Goal: Information Seeking & Learning: Learn about a topic

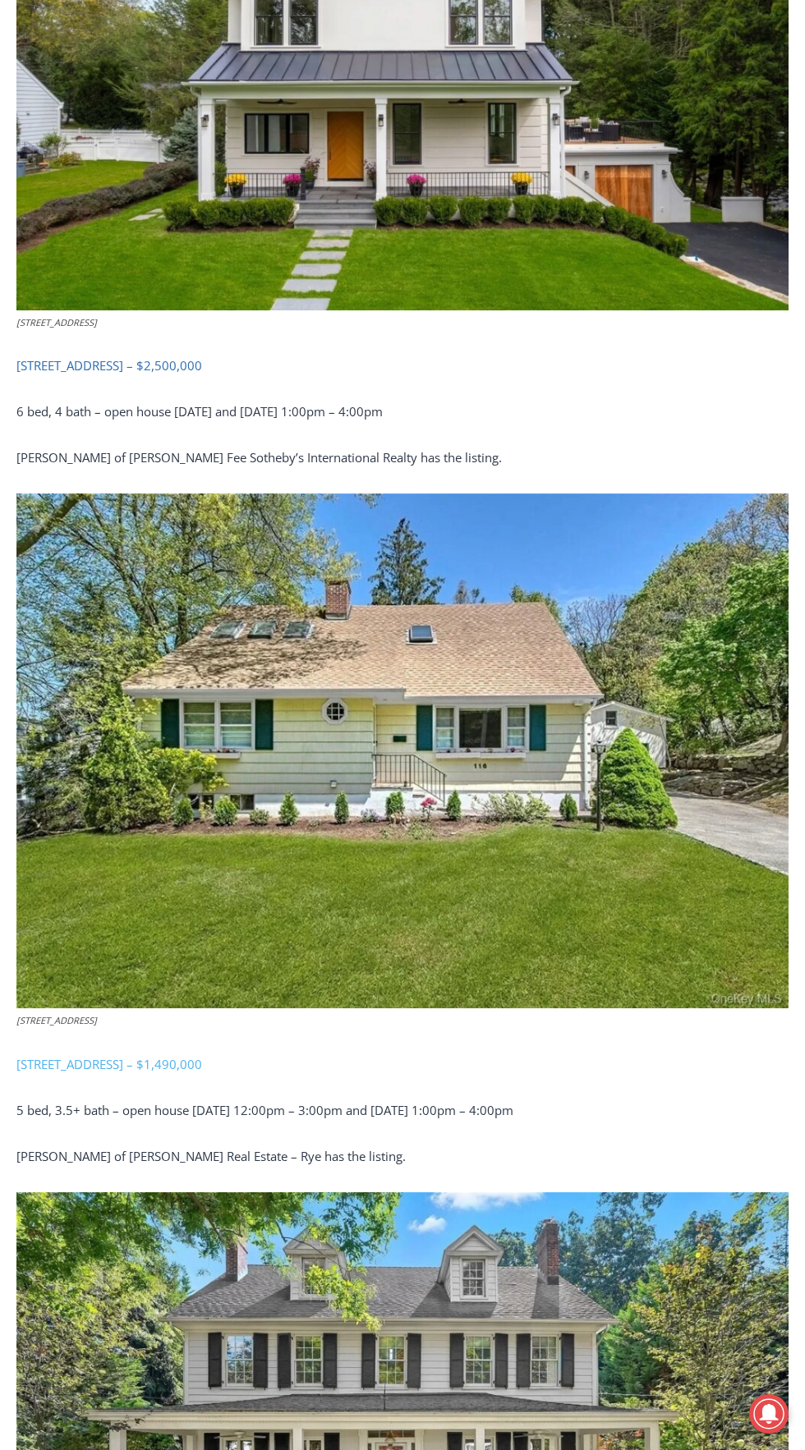
scroll to position [917, 0]
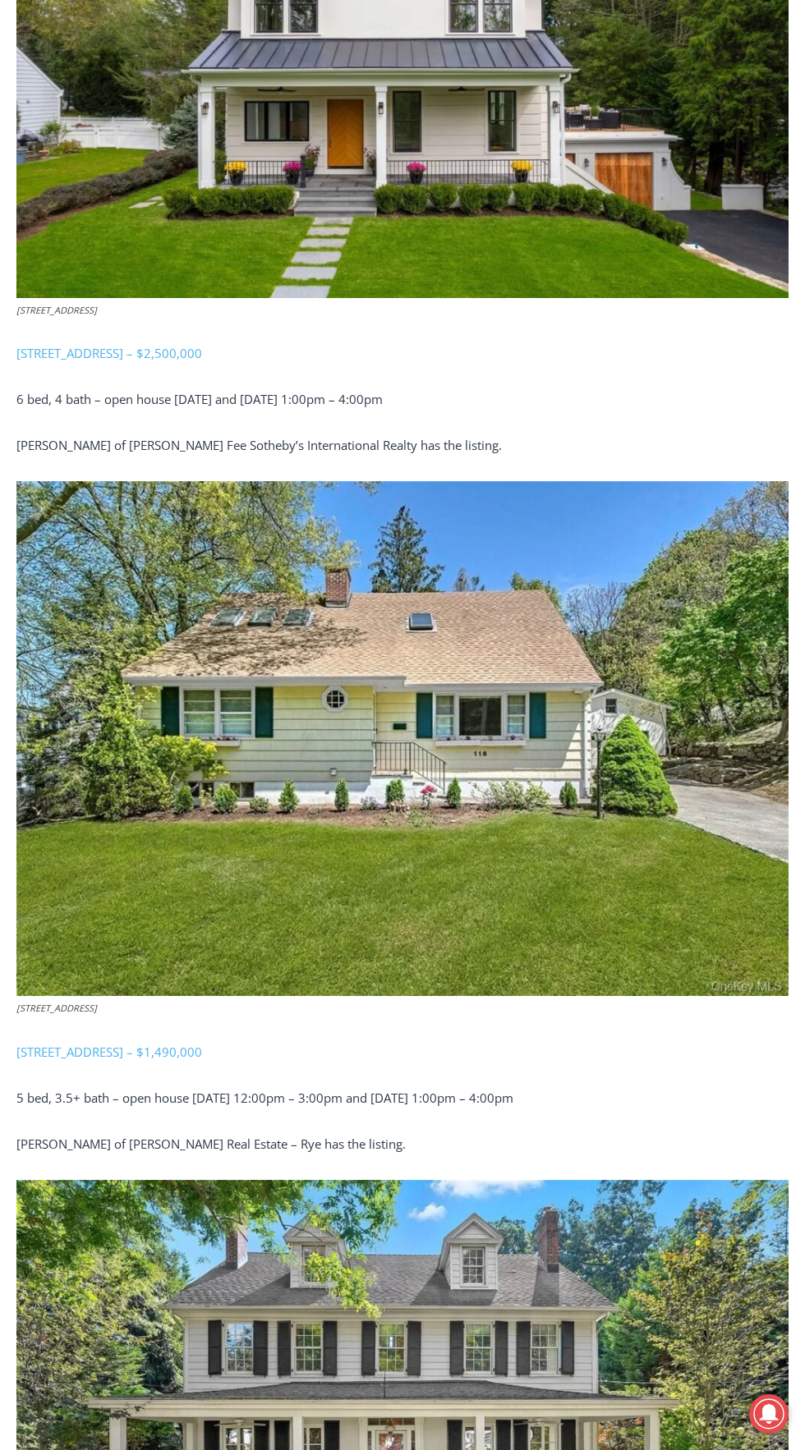
click at [386, 783] on img at bounding box center [402, 738] width 772 height 515
click at [193, 1044] on link "116 North Street, Rye – $1,490,000" at bounding box center [109, 1052] width 186 height 16
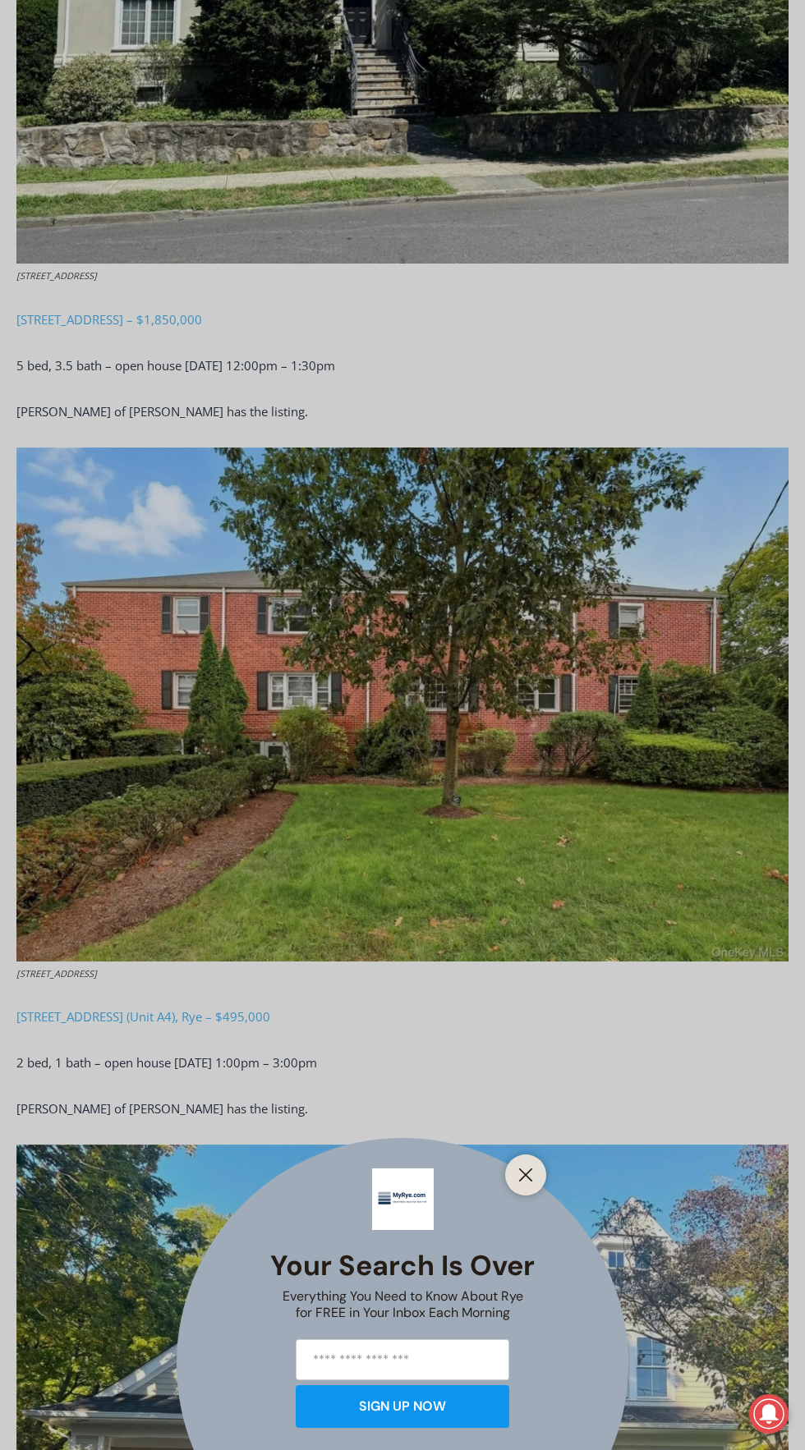
scroll to position [3811, 0]
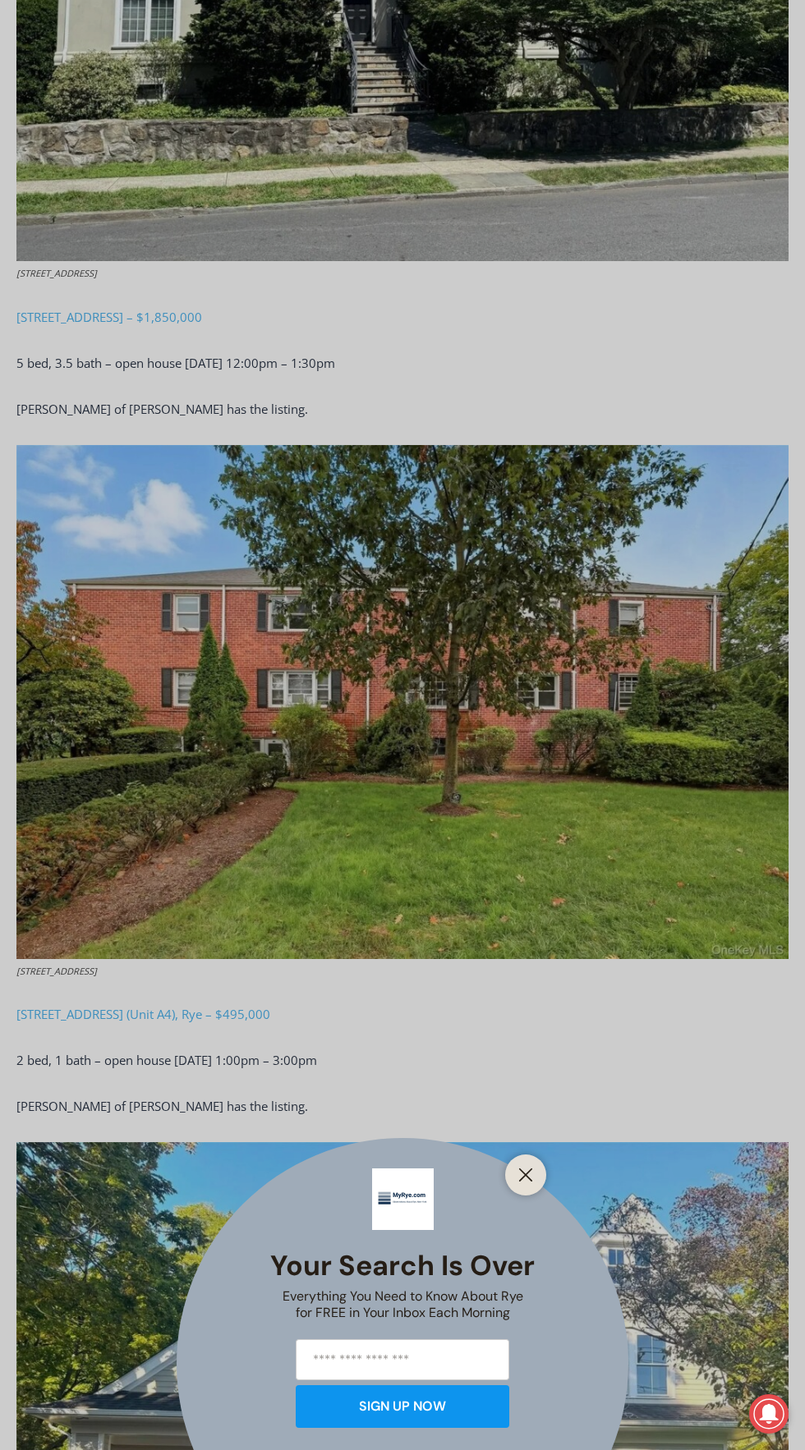
click at [246, 986] on div "Your Search is Over Everything You Need to Know About Rye for FREE in Your Inbo…" at bounding box center [402, 725] width 805 height 1450
click at [260, 957] on div "Your Search is Over Everything You Need to Know About Rye for FREE in Your Inbo…" at bounding box center [402, 725] width 805 height 1450
click at [245, 979] on div "Your Search is Over Everything You Need to Know About Rye for FREE in Your Inbo…" at bounding box center [402, 725] width 805 height 1450
click at [230, 964] on div "Your Search is Over Everything You Need to Know About Rye for FREE in Your Inbo…" at bounding box center [402, 725] width 805 height 1450
click at [200, 981] on div "Your Search is Over Everything You Need to Know About Rye for FREE in Your Inbo…" at bounding box center [402, 725] width 805 height 1450
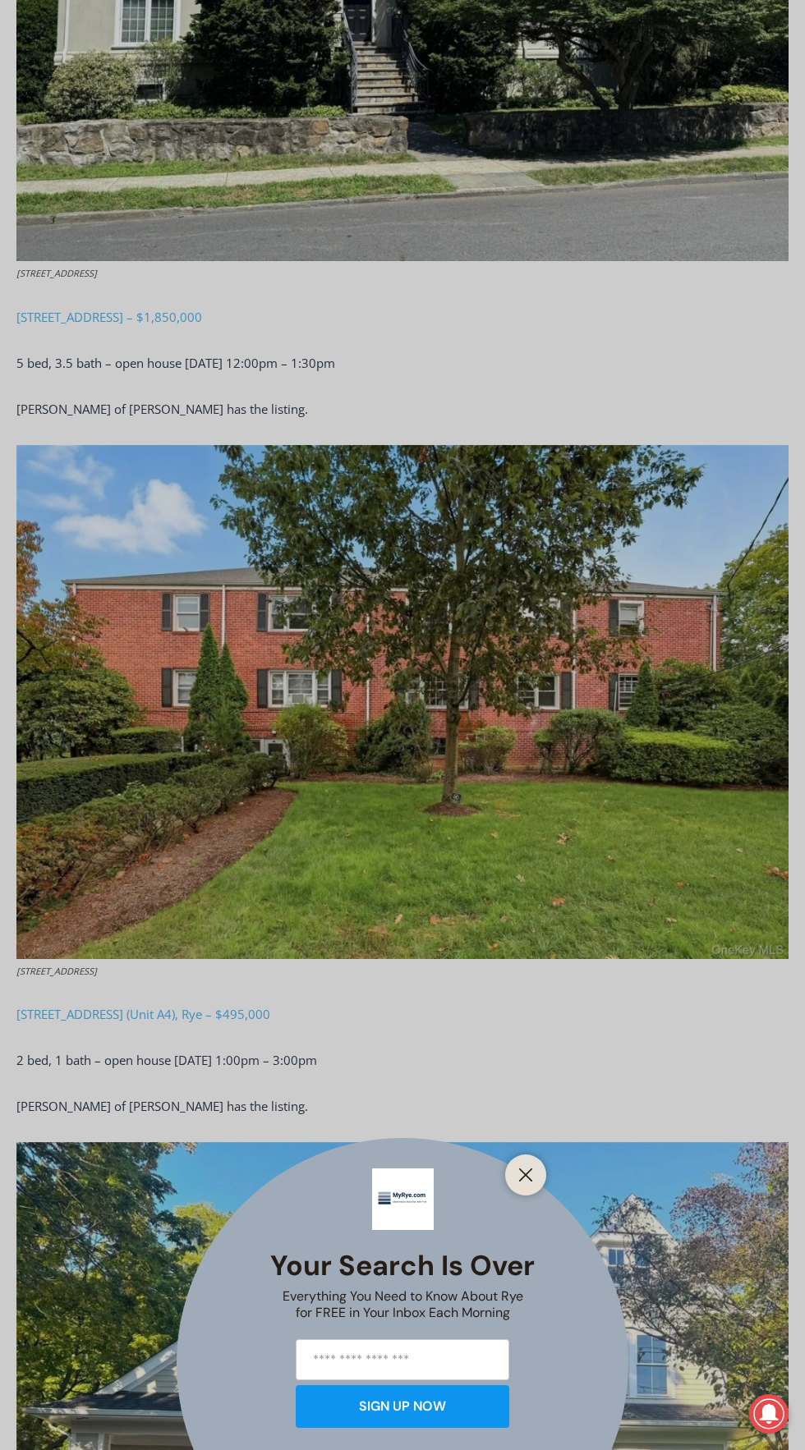
click at [469, 787] on div "Your Search is Over Everything You Need to Know About Rye for FREE in Your Inbo…" at bounding box center [402, 725] width 805 height 1450
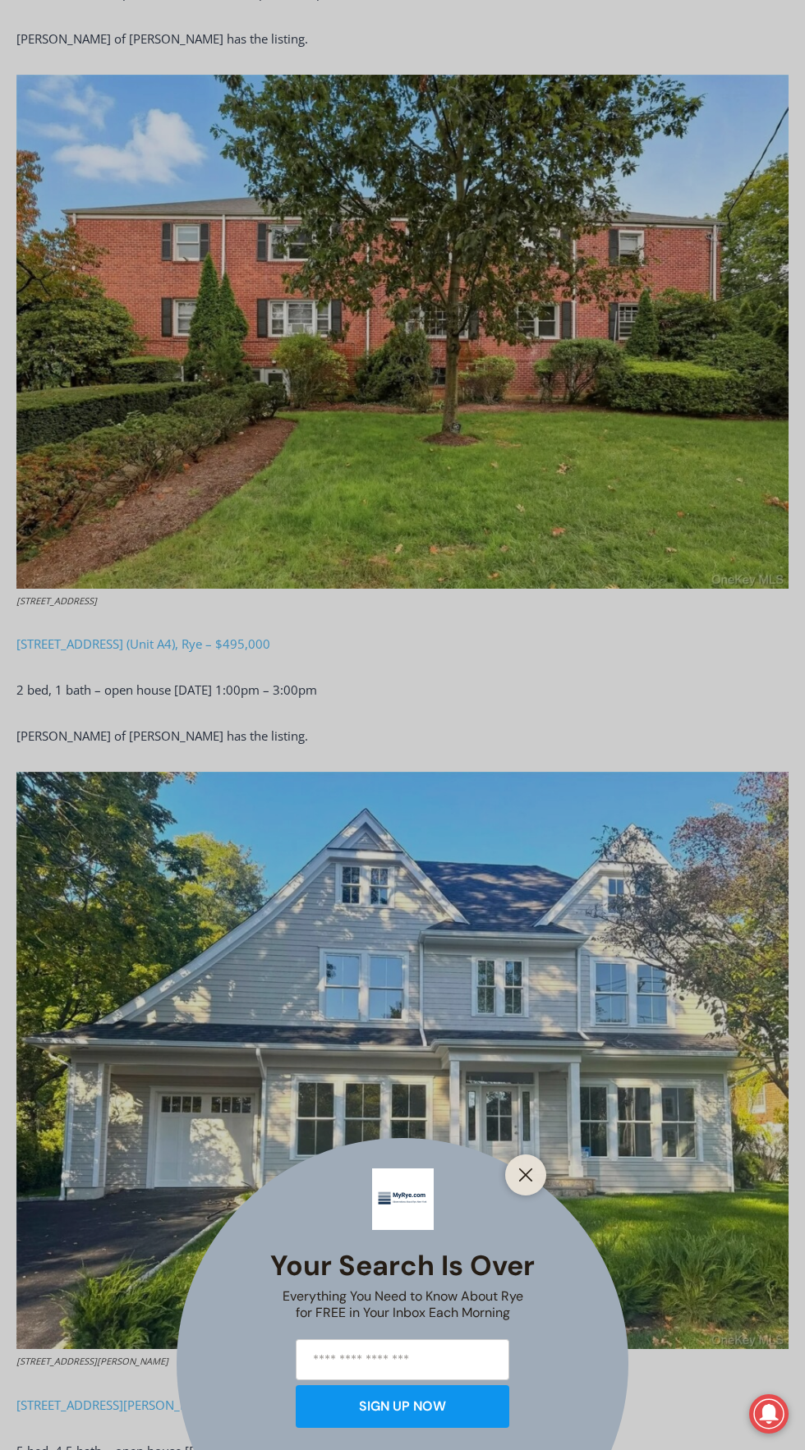
scroll to position [4172, 0]
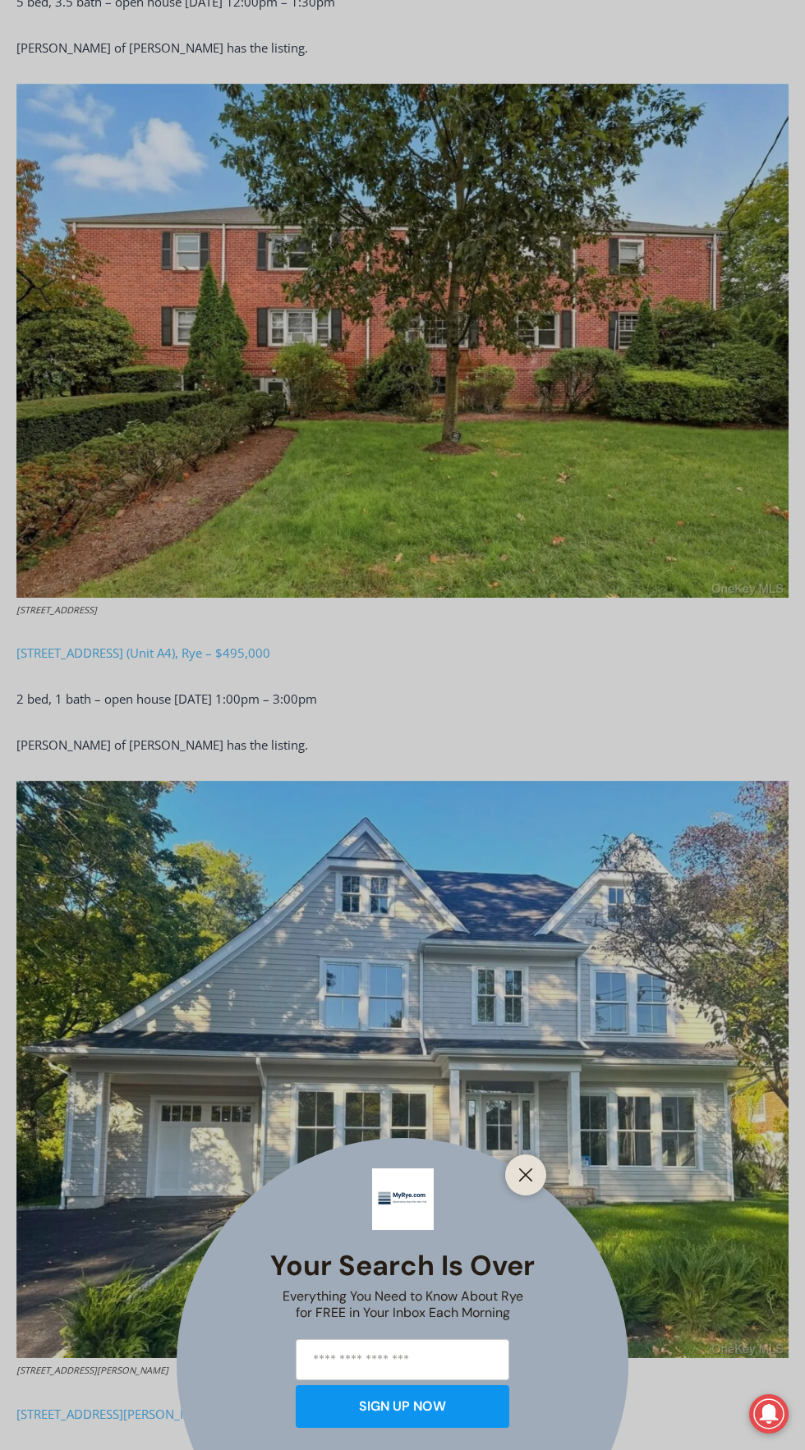
click at [216, 622] on div "Your Search is Over Everything You Need to Know About Rye for FREE in Your Inbo…" at bounding box center [402, 725] width 805 height 1450
click at [220, 622] on div "Your Search is Over Everything You Need to Know About Rye for FREE in Your Inbo…" at bounding box center [402, 725] width 805 height 1450
click at [356, 397] on div "Your Search is Over Everything You Need to Know About Rye for FREE in Your Inbo…" at bounding box center [402, 725] width 805 height 1450
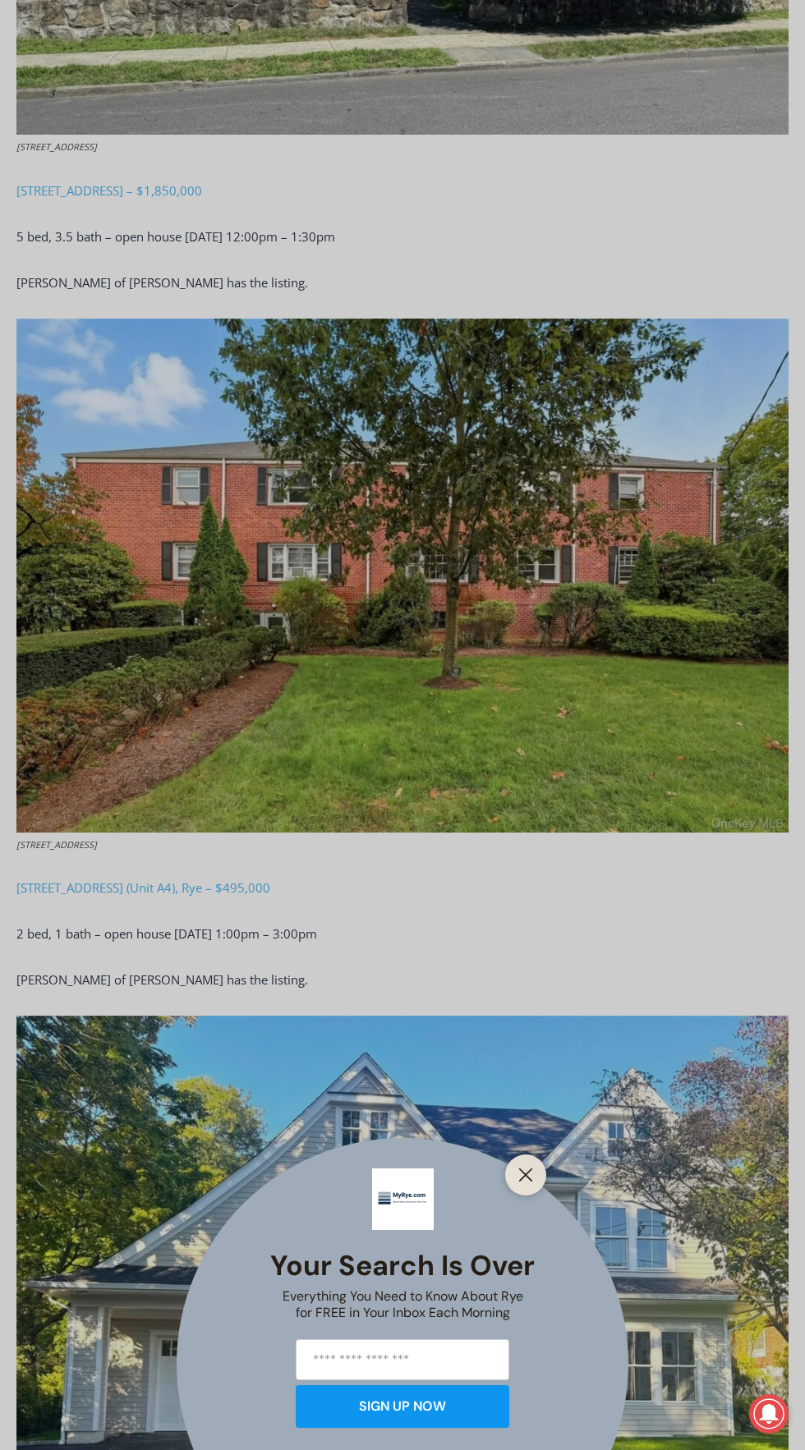
scroll to position [3940, 0]
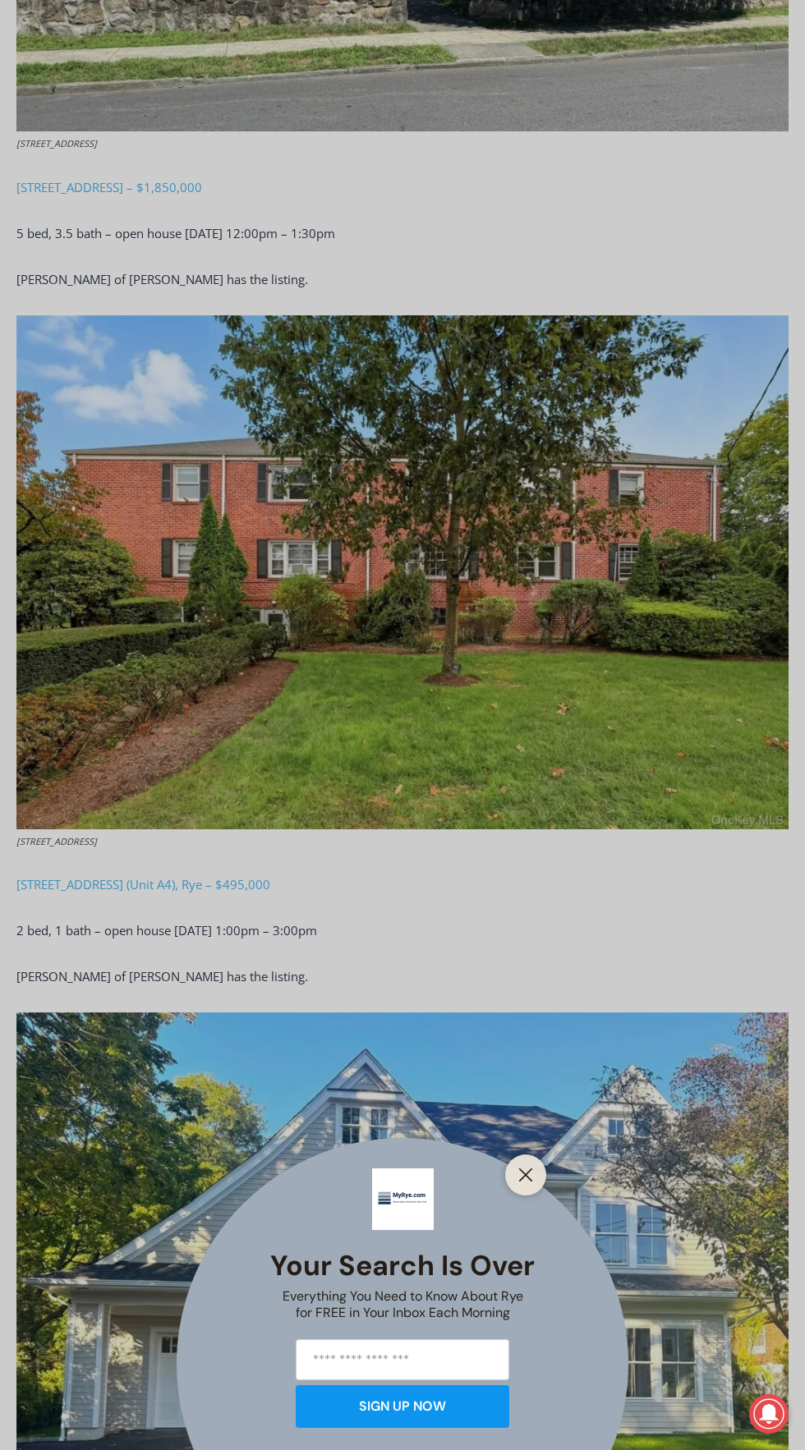
click at [236, 855] on div "Your Search is Over Everything You Need to Know About Rye for FREE in Your Inbo…" at bounding box center [402, 725] width 805 height 1450
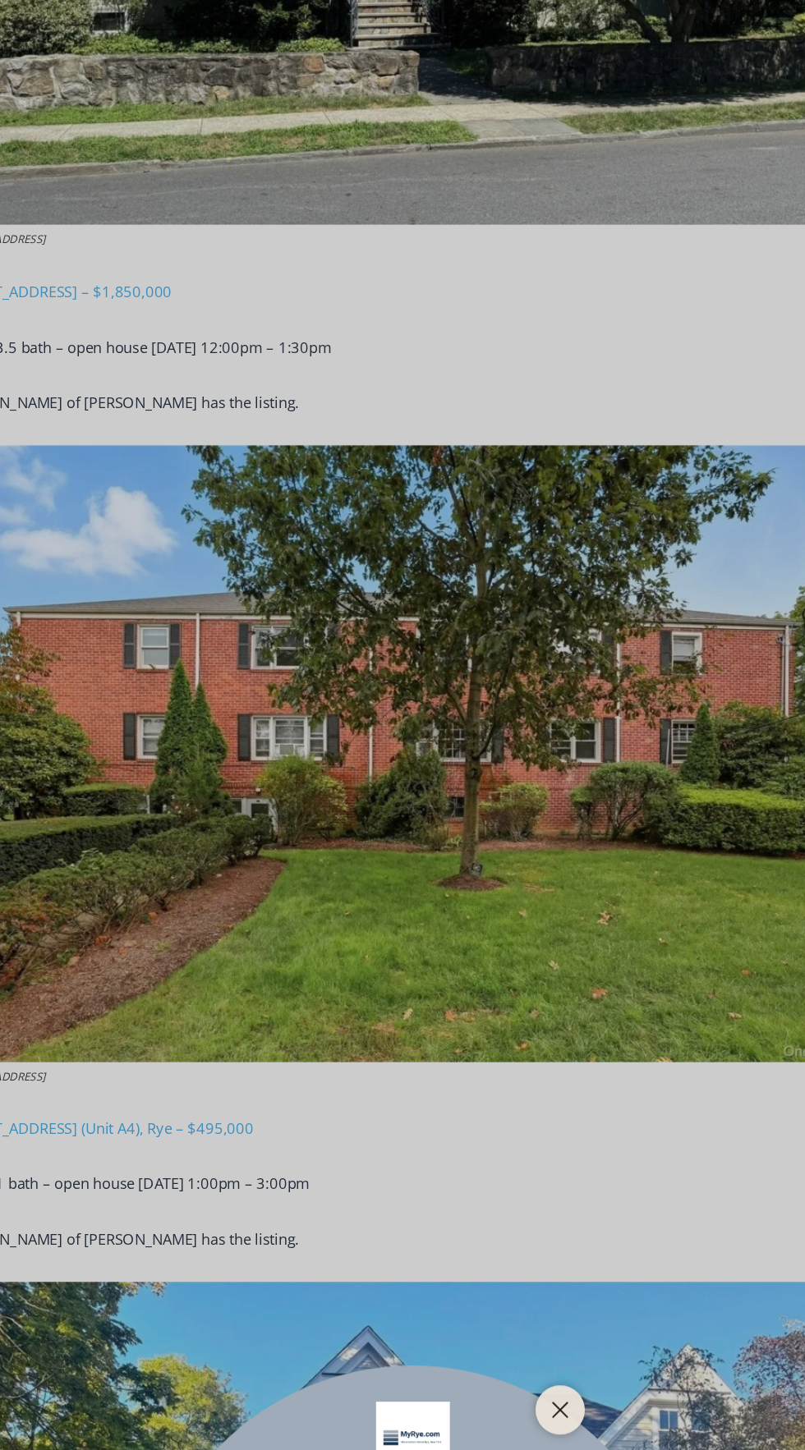
click at [439, 481] on div "Your Search is Over Everything You Need to Know About Rye for FREE in Your Inbo…" at bounding box center [402, 725] width 805 height 1450
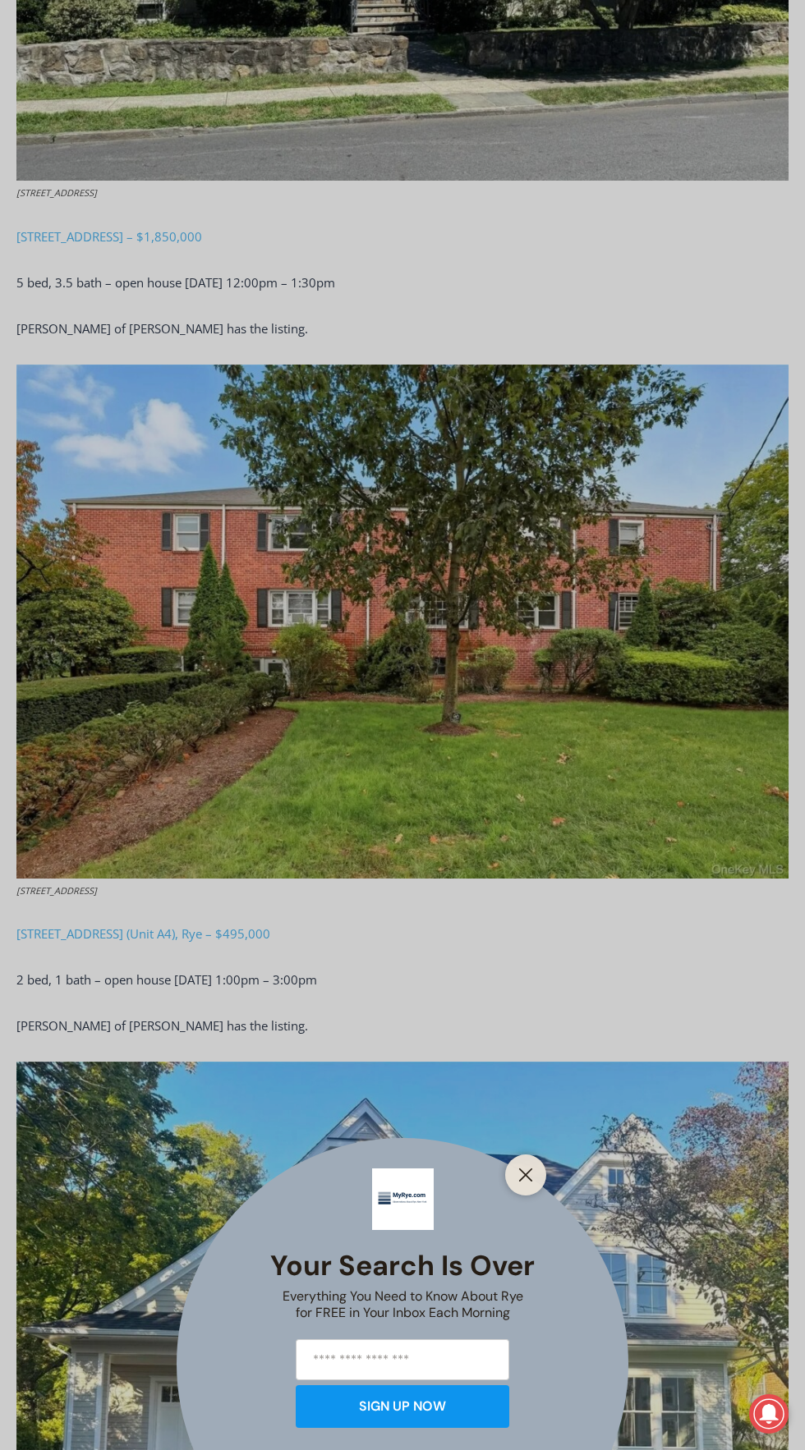
scroll to position [3896, 0]
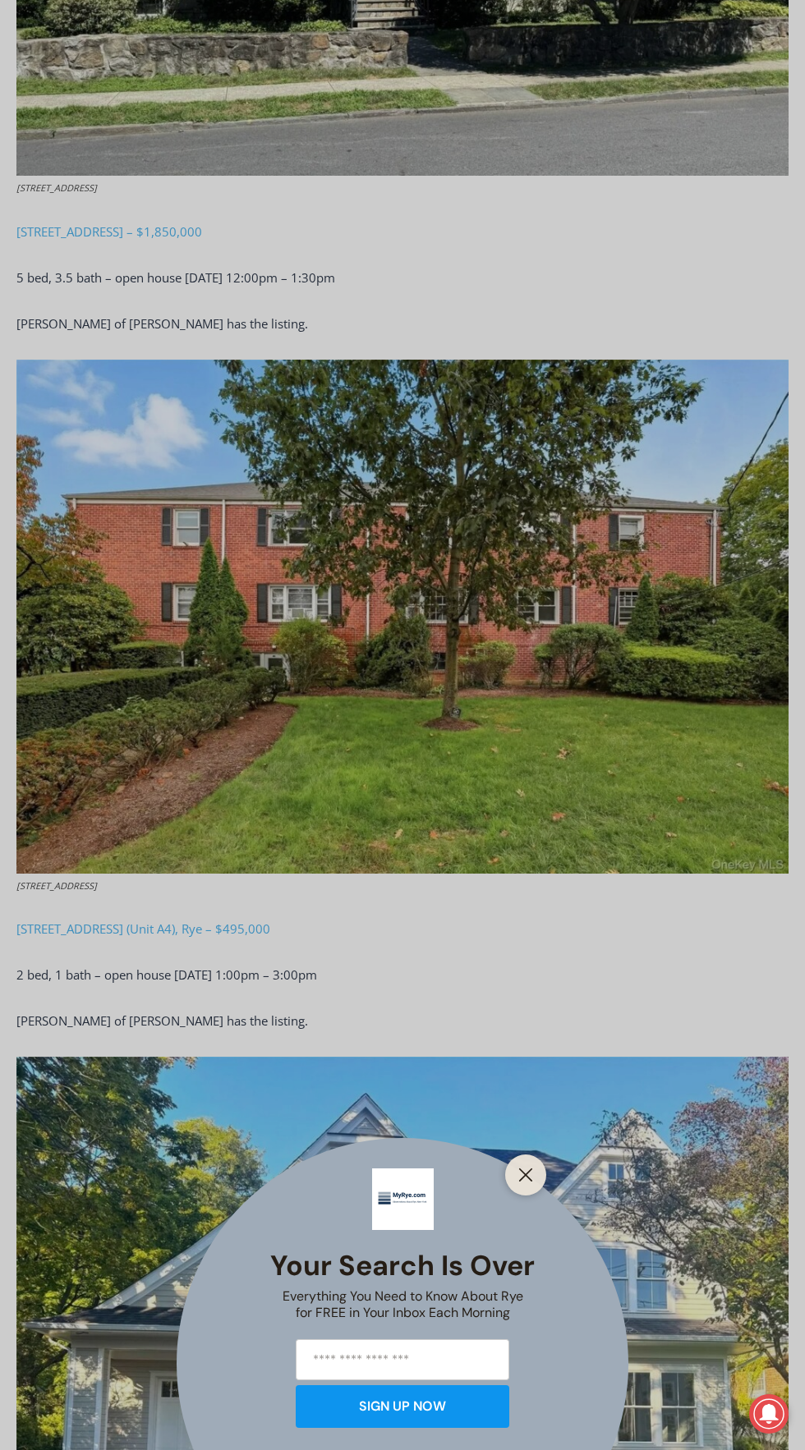
click at [174, 893] on div "Your Search is Over Everything You Need to Know About Rye for FREE in Your Inbo…" at bounding box center [402, 725] width 805 height 1450
click at [126, 891] on div "Your Search is Over Everything You Need to Know About Rye for FREE in Your Inbo…" at bounding box center [402, 725] width 805 height 1450
click at [285, 940] on div "Your Search is Over Everything You Need to Know About Rye for FREE in Your Inbo…" at bounding box center [402, 725] width 805 height 1450
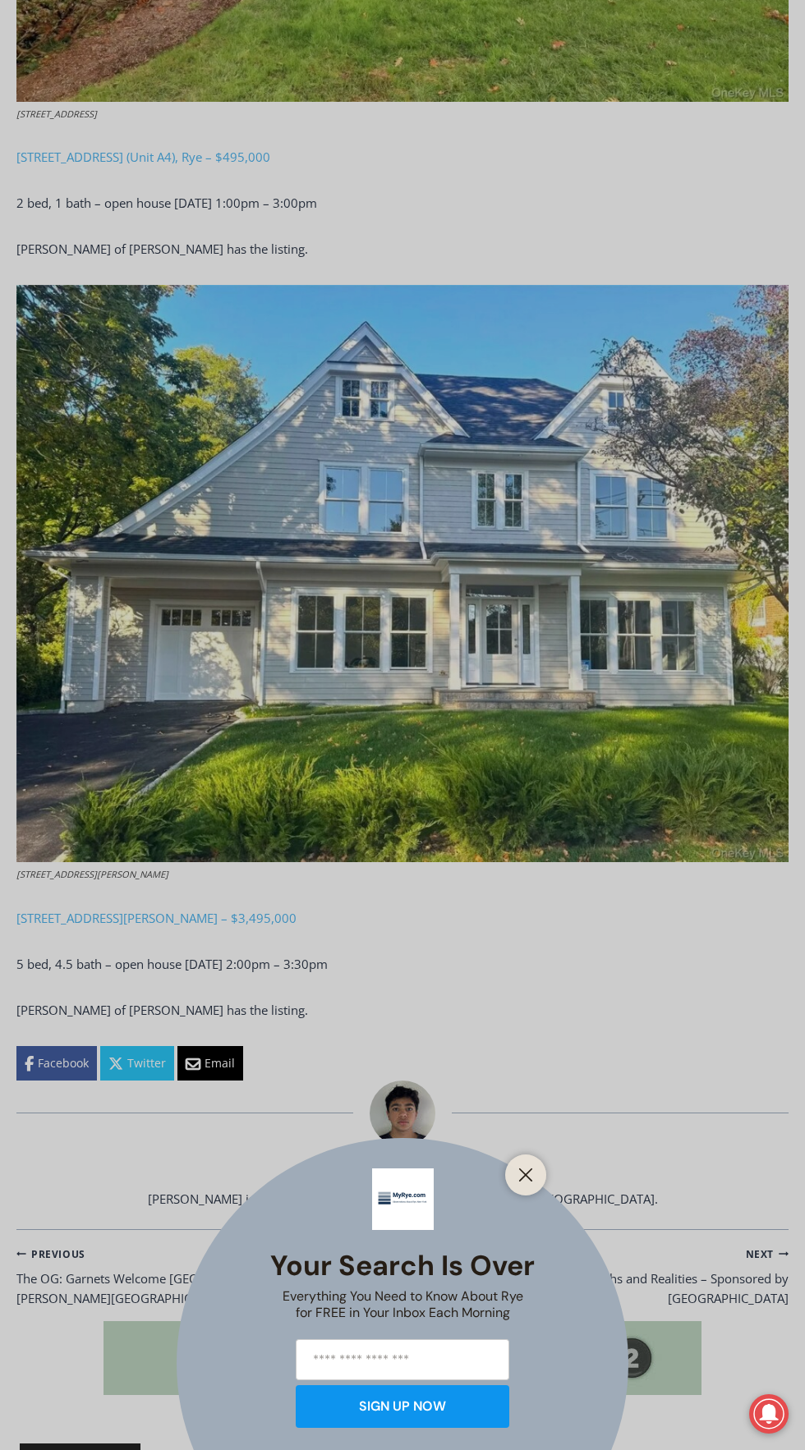
scroll to position [4670, 0]
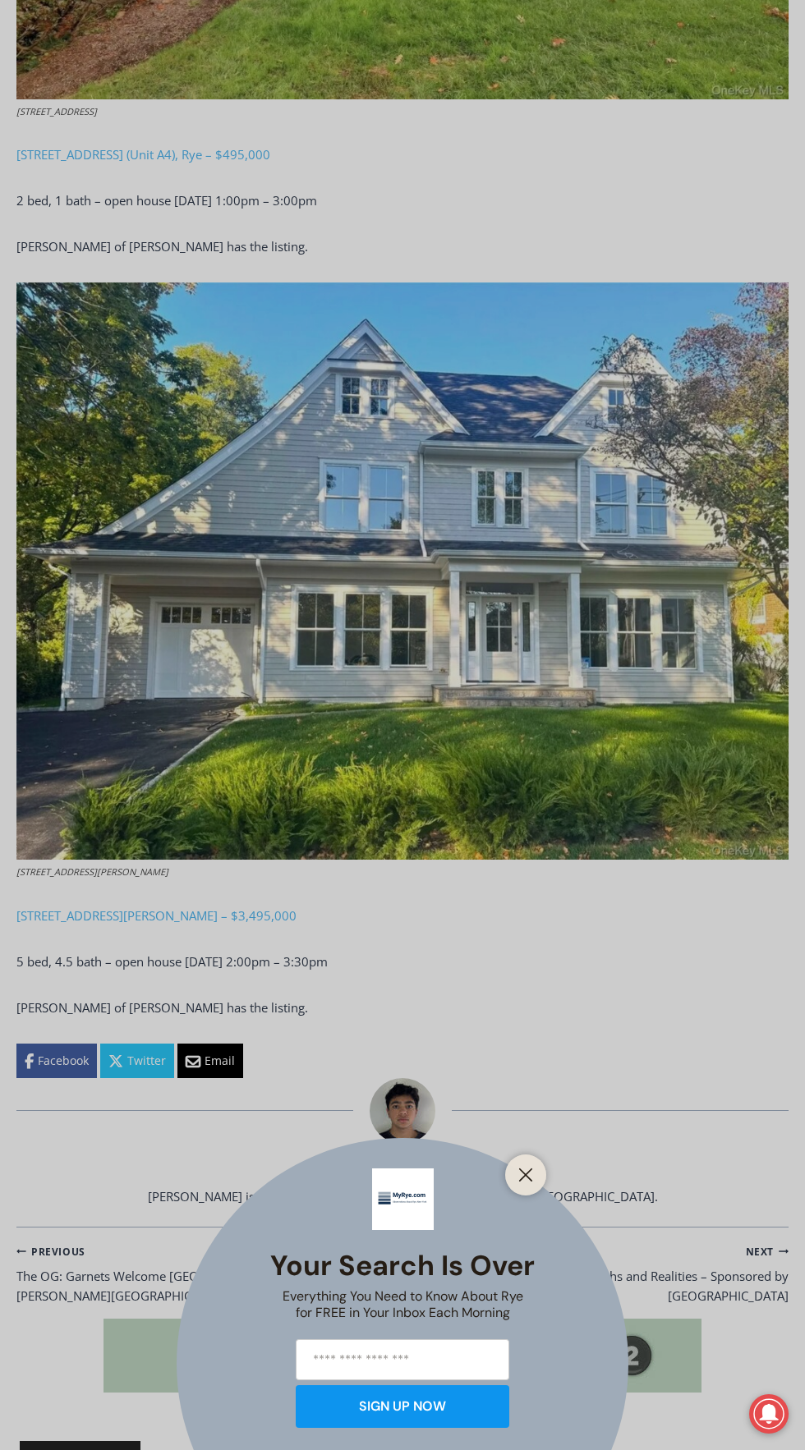
click at [248, 882] on div "Your Search is Over Everything You Need to Know About Rye for FREE in Your Inbo…" at bounding box center [402, 725] width 805 height 1450
click at [218, 865] on div "Your Search is Over Everything You Need to Know About Rye for FREE in Your Inbo…" at bounding box center [402, 725] width 805 height 1450
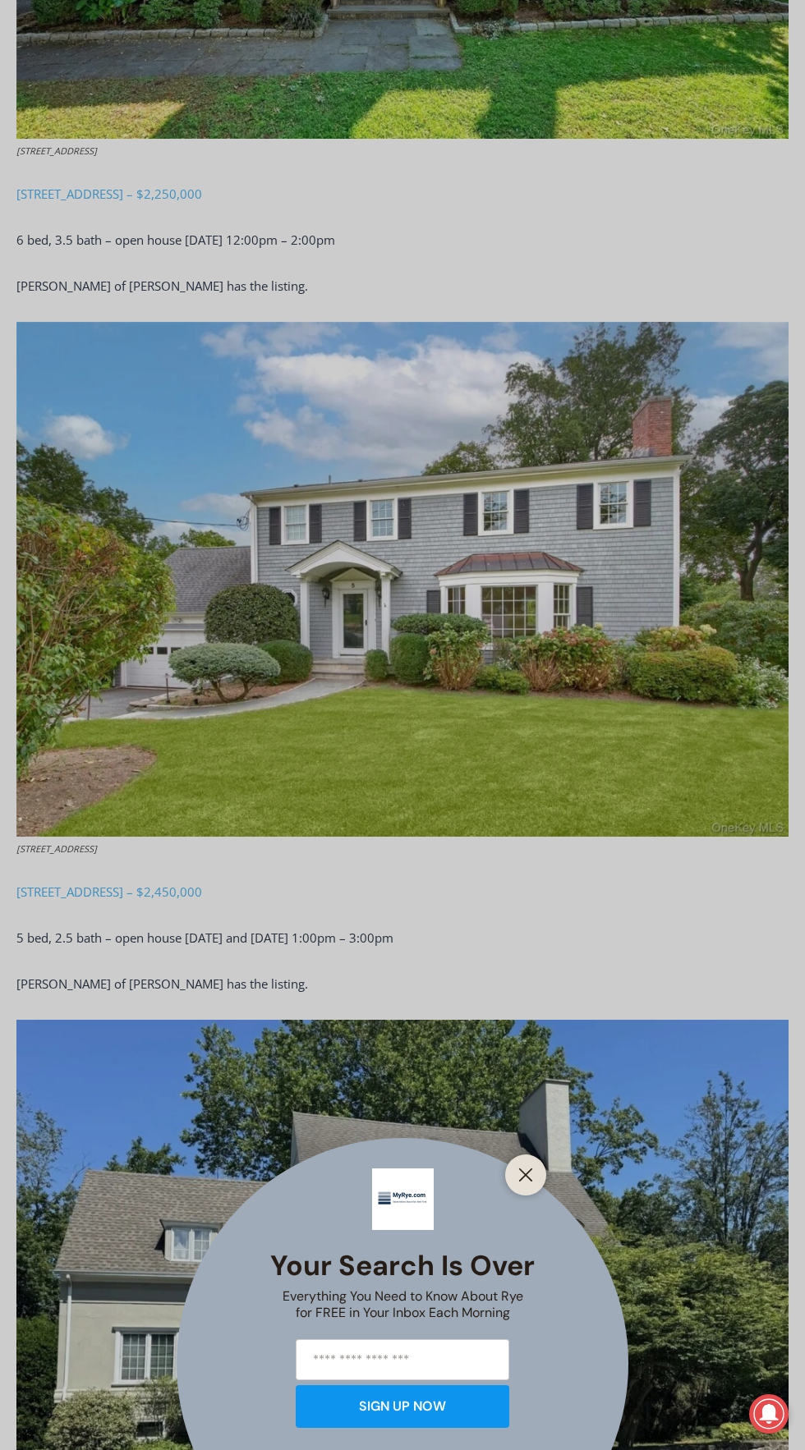
scroll to position [0, 0]
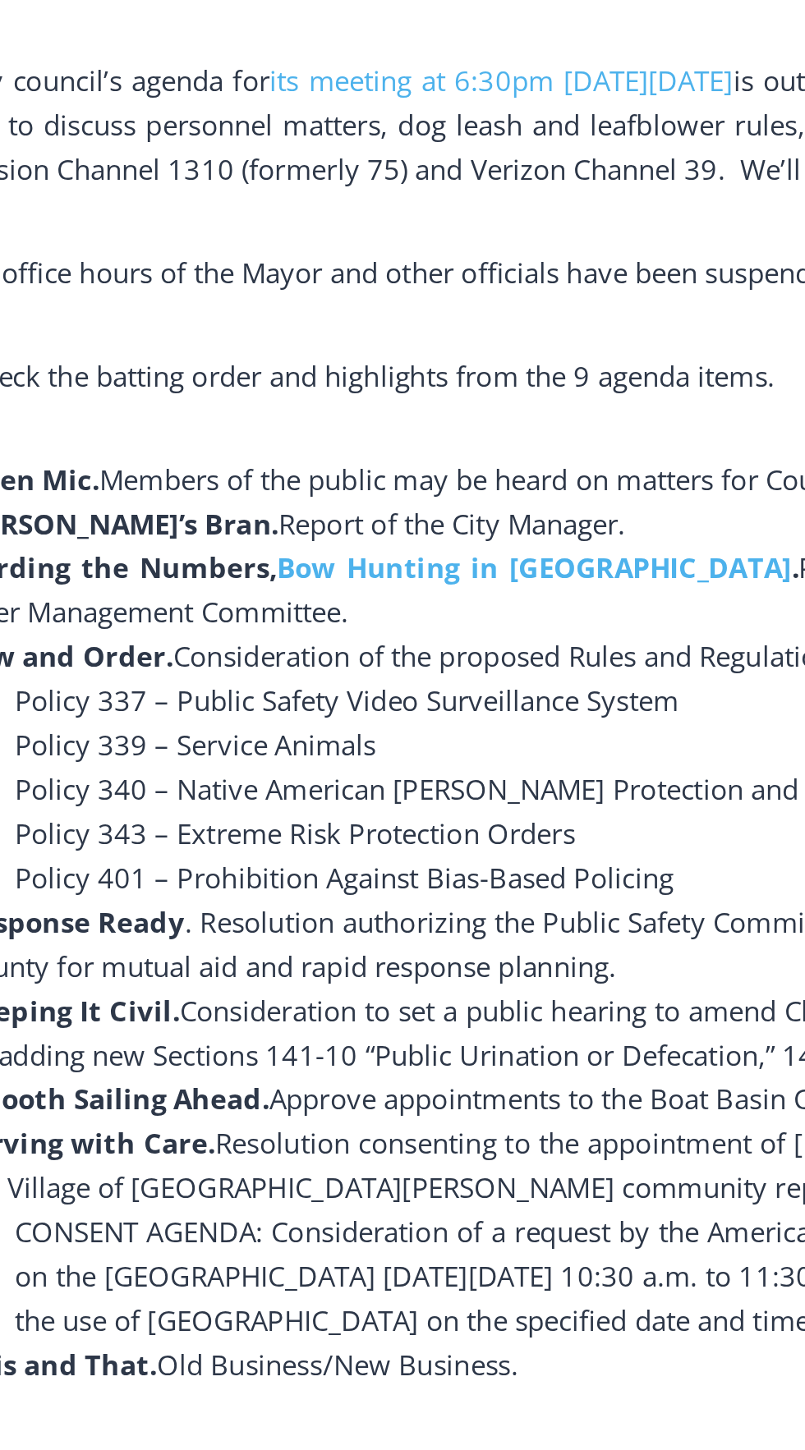
scroll to position [472, 0]
